Goal: Transaction & Acquisition: Book appointment/travel/reservation

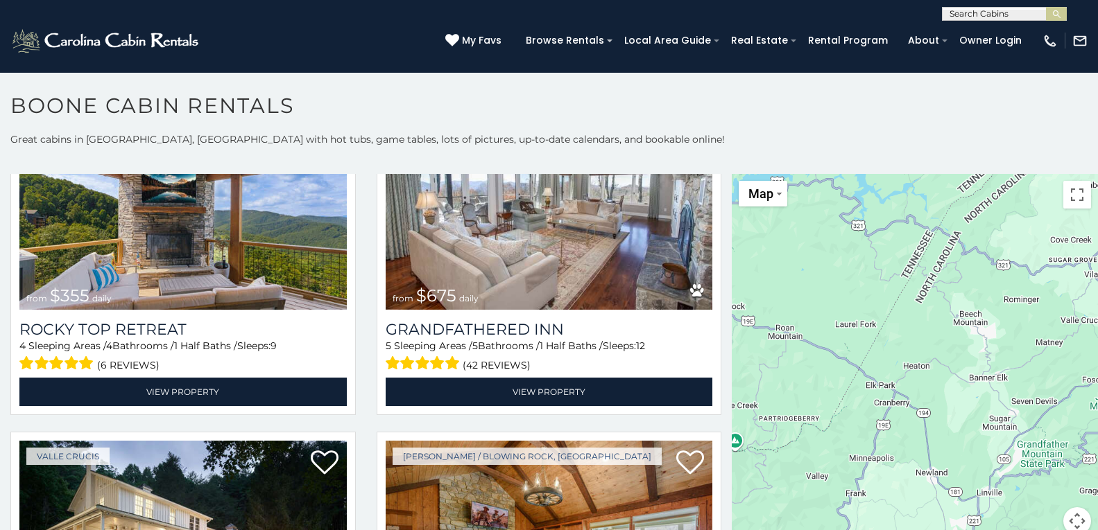
scroll to position [831, 0]
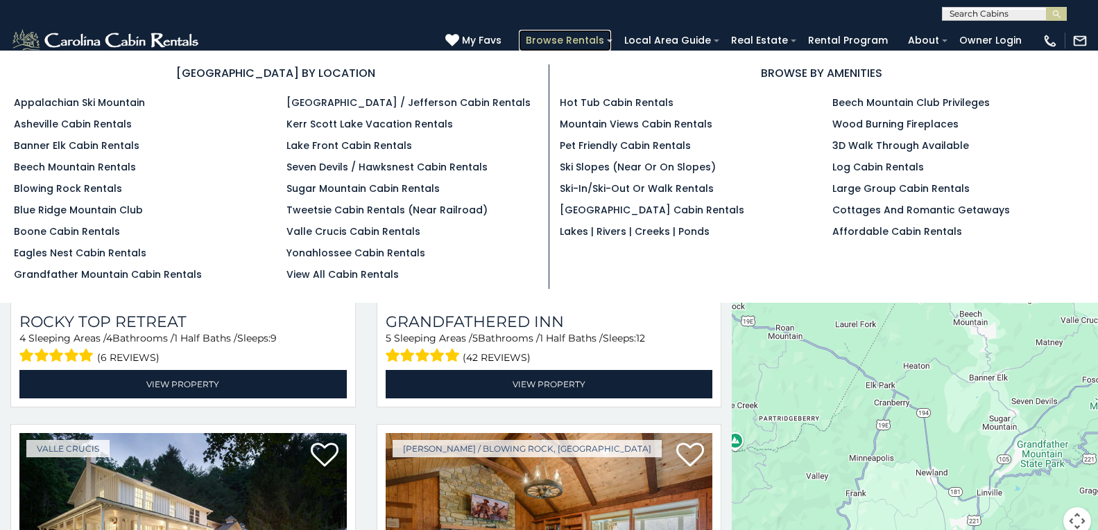
click at [525, 35] on link "Browse Rentals" at bounding box center [565, 40] width 92 height 21
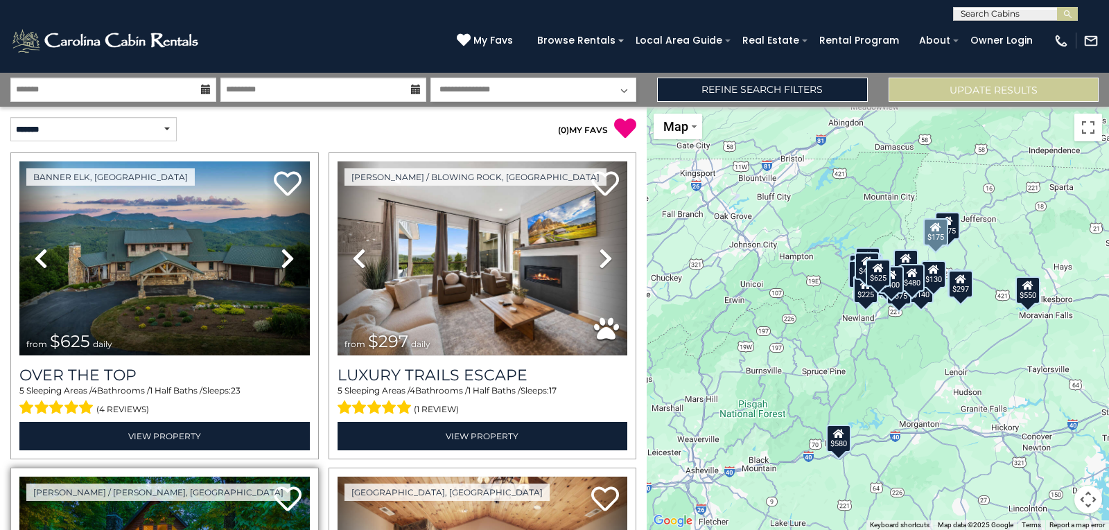
scroll to position [18, 0]
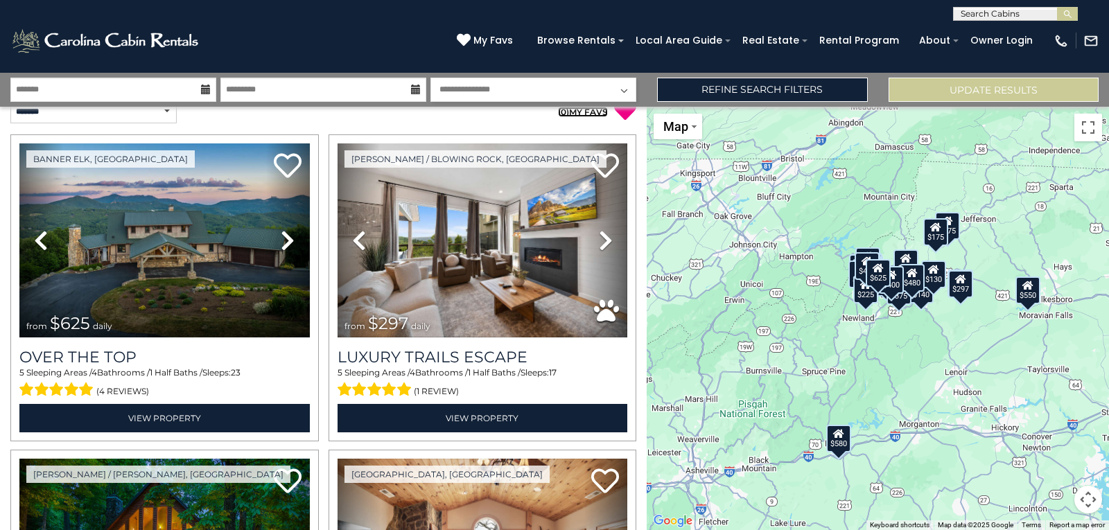
click at [561, 110] on span "0" at bounding box center [564, 112] width 6 height 10
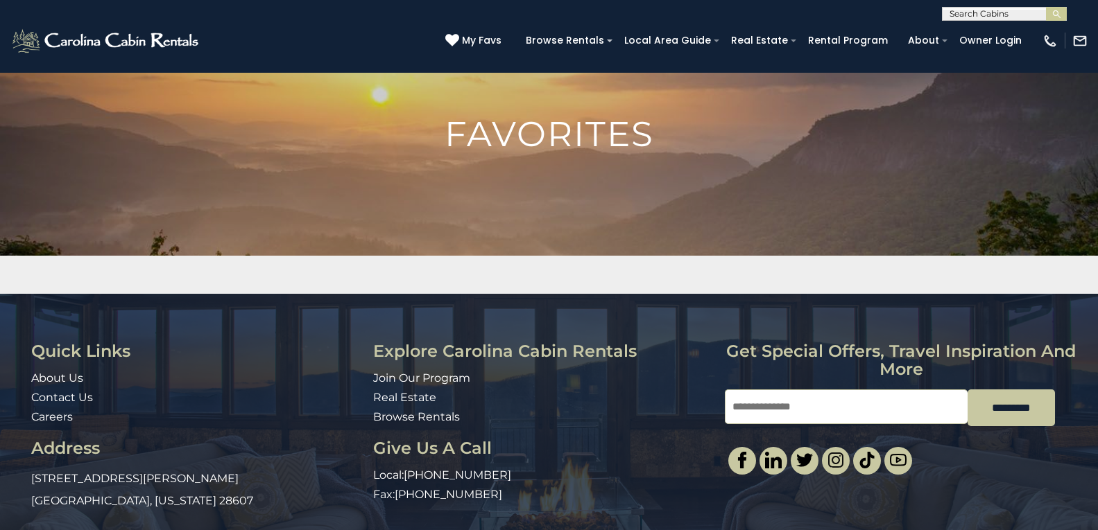
scroll to position [114, 0]
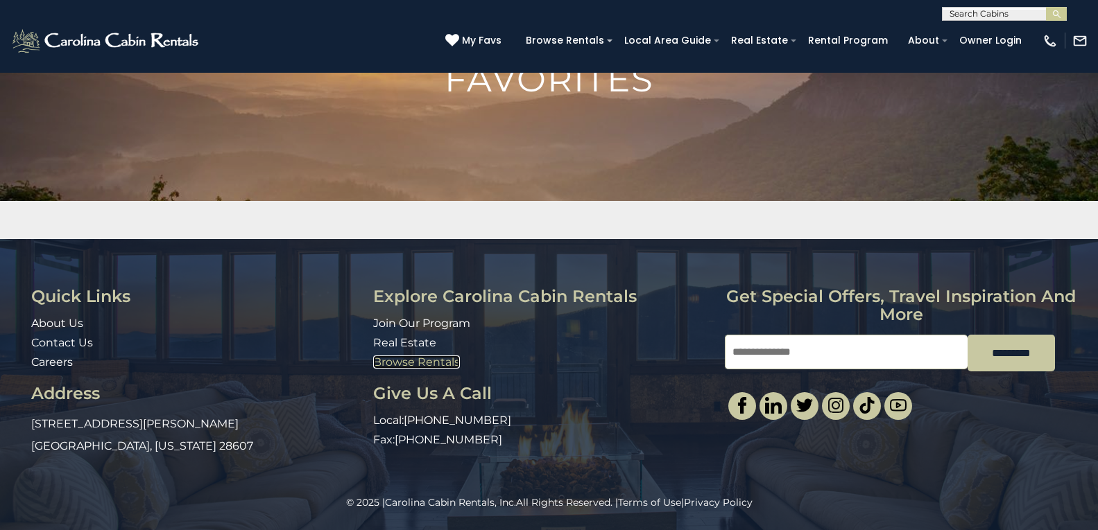
click at [378, 360] on link "Browse Rentals" at bounding box center [416, 362] width 87 height 13
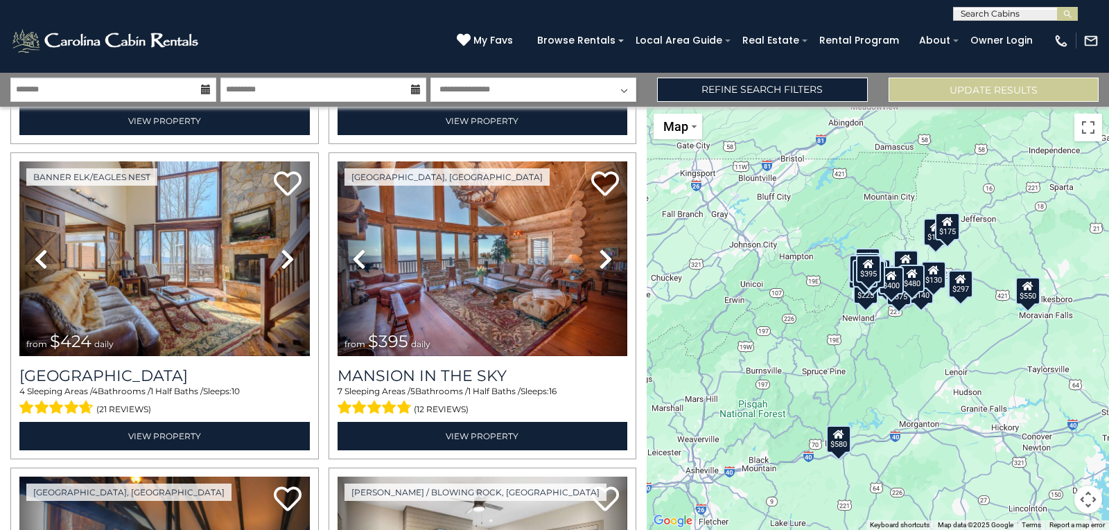
scroll to position [934, 0]
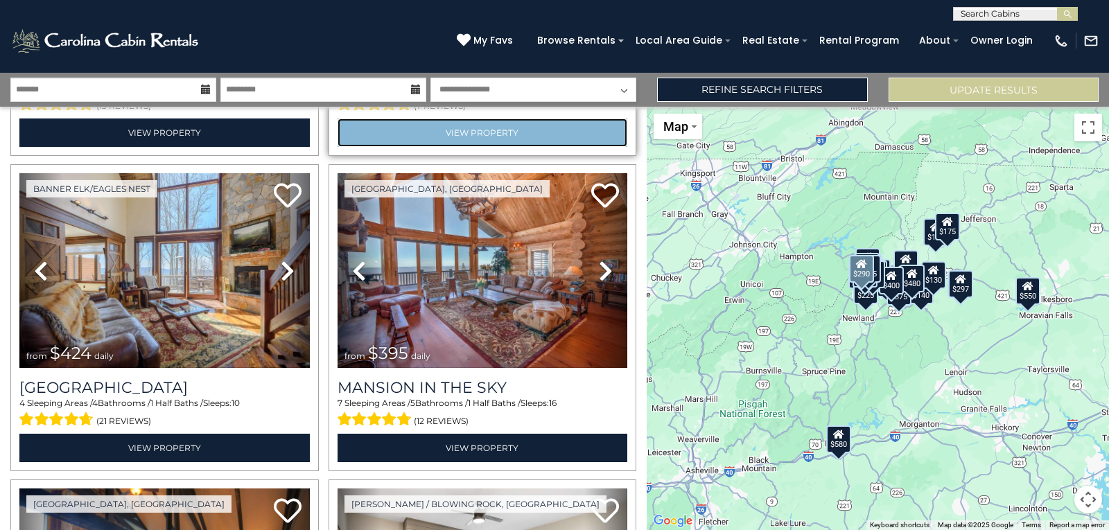
click at [383, 119] on link "View Property" at bounding box center [483, 133] width 291 height 28
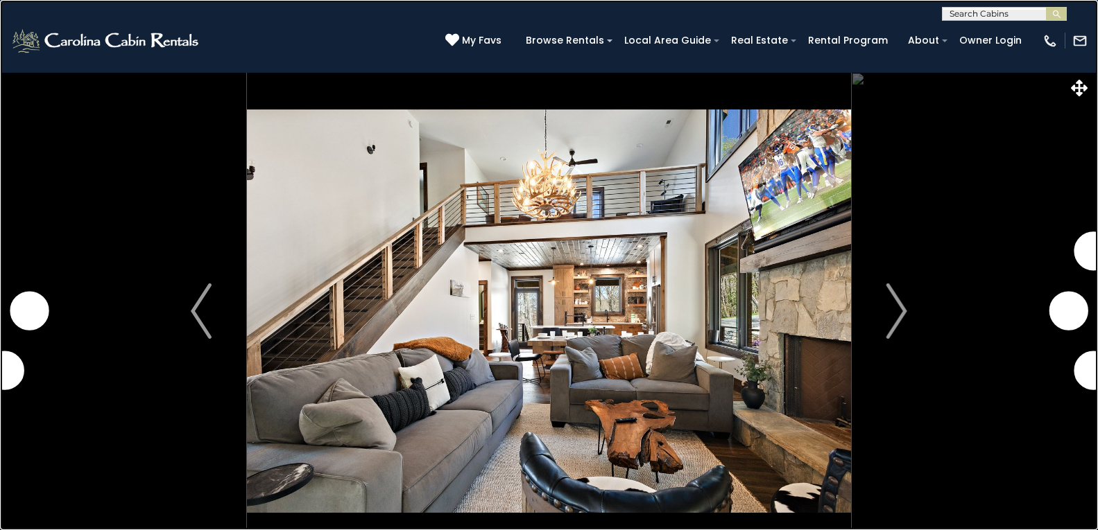
click at [92, 288] on link at bounding box center [549, 265] width 1098 height 530
